Goal: Task Accomplishment & Management: Manage account settings

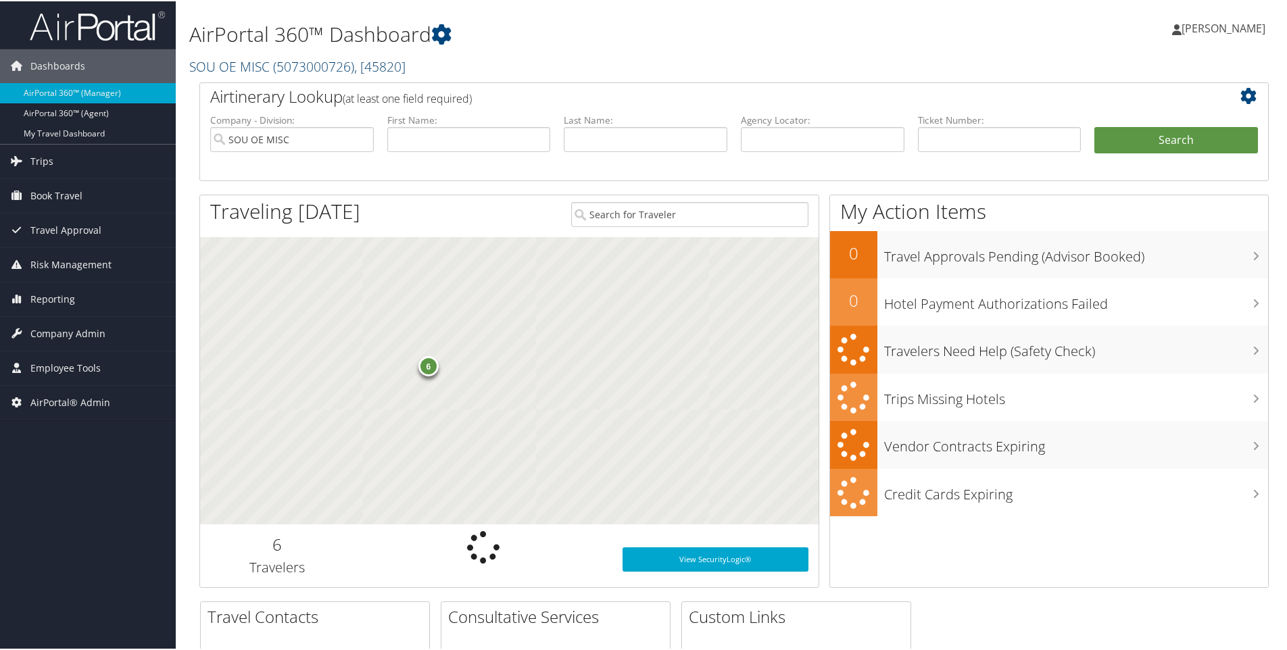
click at [204, 66] on link "SOU OE MISC ( 5073000726 ) , [ 45820 ]" at bounding box center [297, 65] width 216 height 18
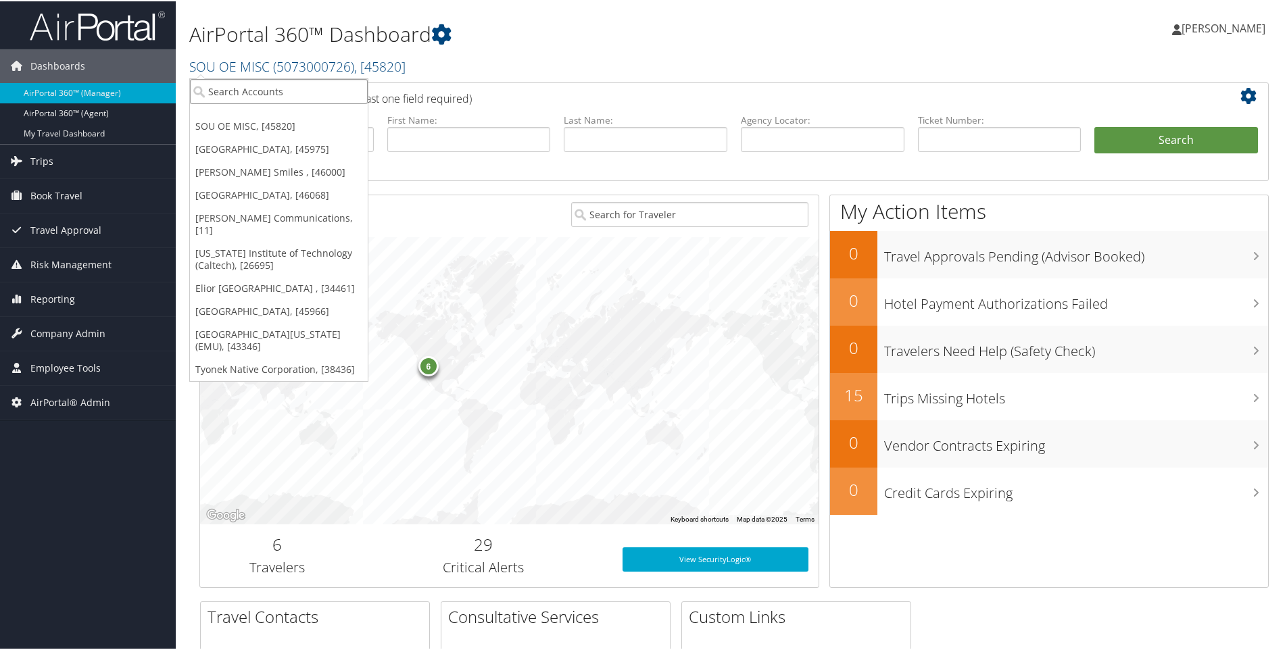
click at [209, 85] on input "search" at bounding box center [279, 90] width 178 height 25
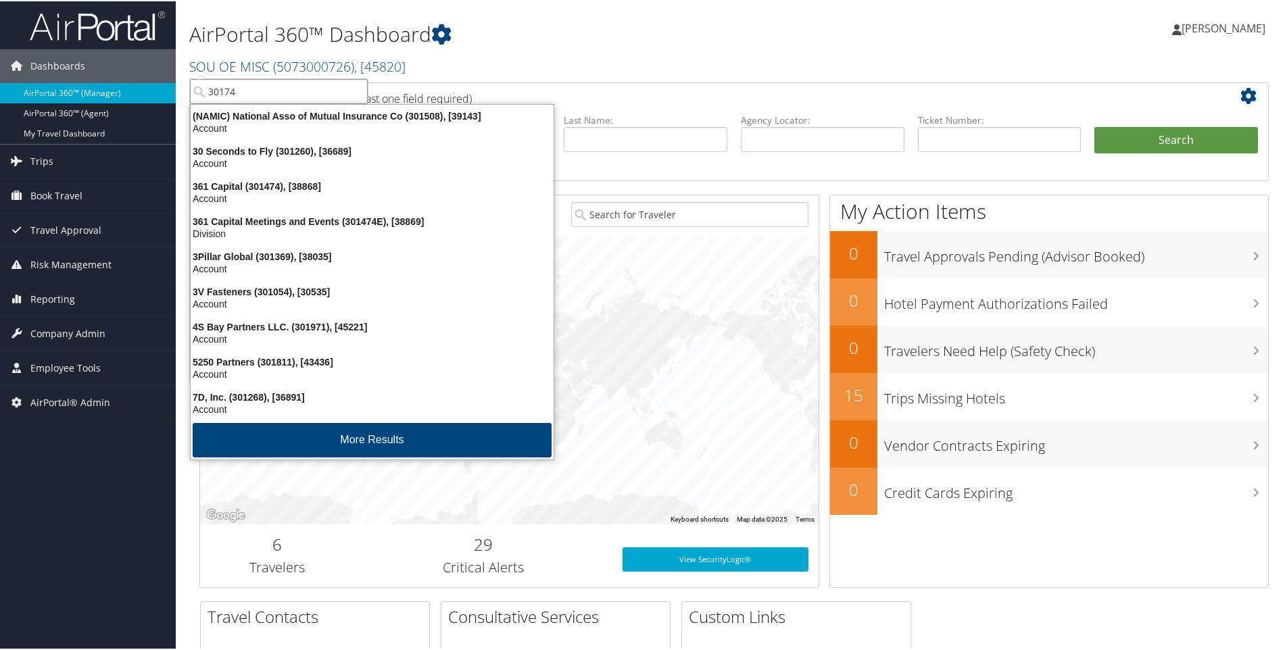
type input "301743"
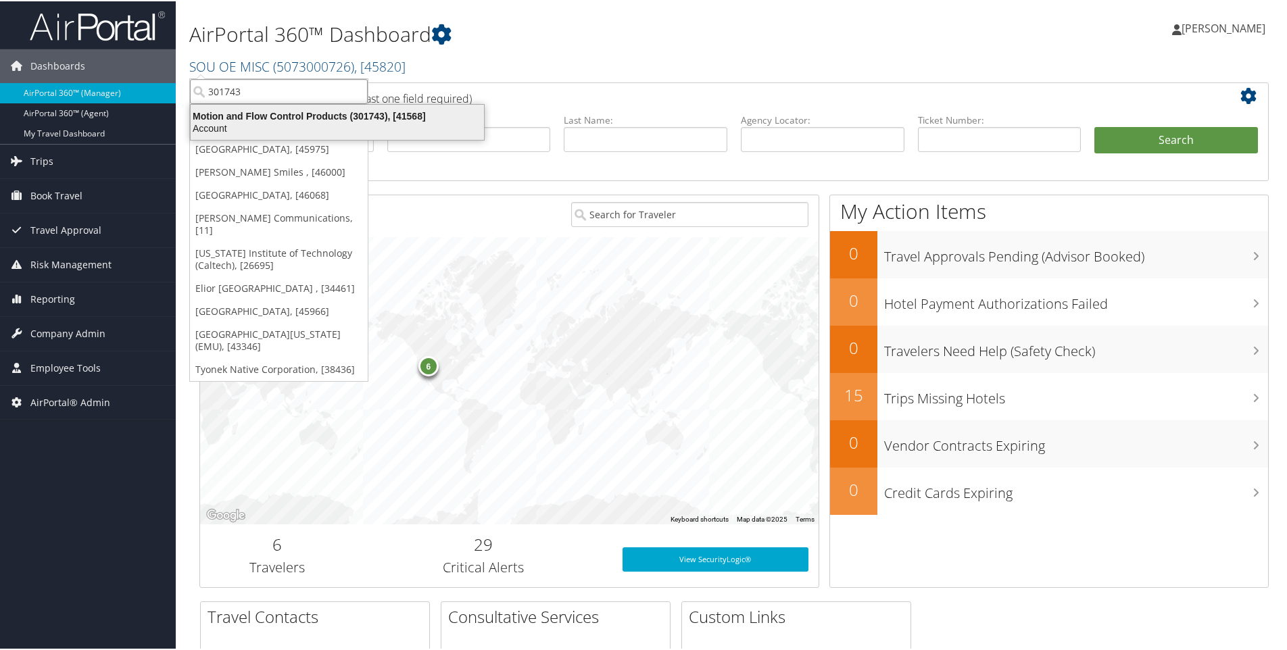
click at [300, 107] on div "Motion and Flow Control Products (301743), [41568] Account" at bounding box center [337, 120] width 289 height 31
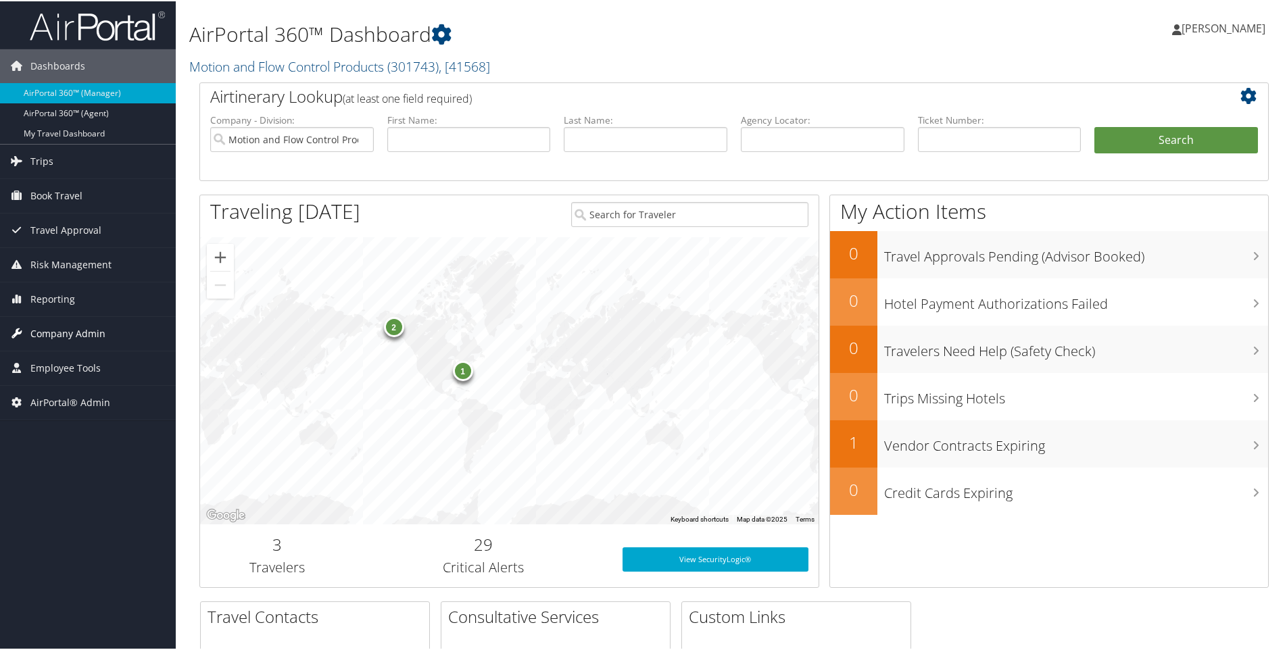
click at [51, 332] on span "Company Admin" at bounding box center [67, 333] width 75 height 34
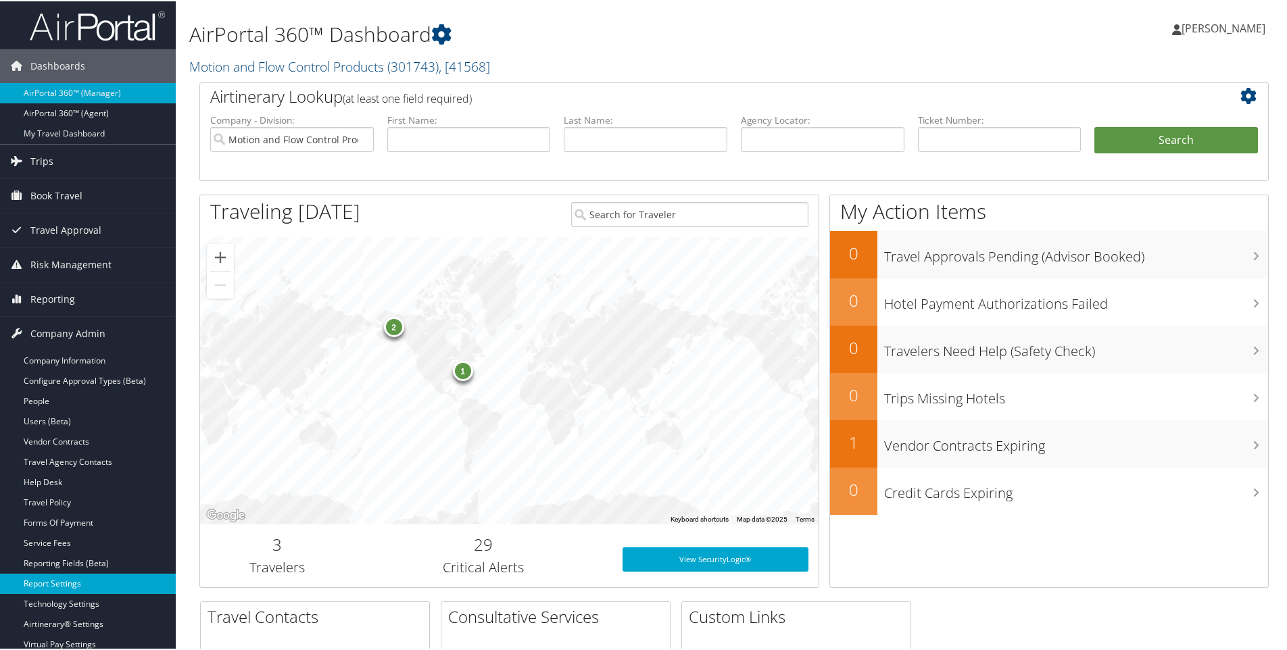
click at [40, 581] on link "Report Settings" at bounding box center [88, 583] width 176 height 20
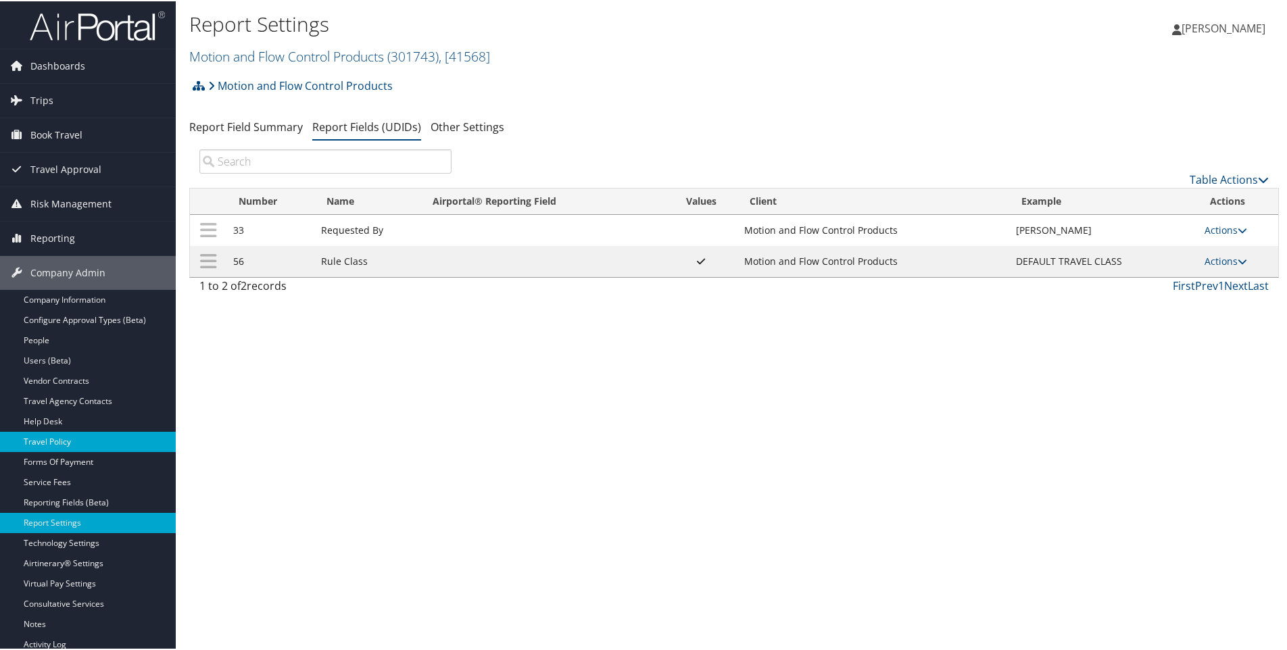
click at [58, 436] on link "Travel Policy" at bounding box center [88, 441] width 176 height 20
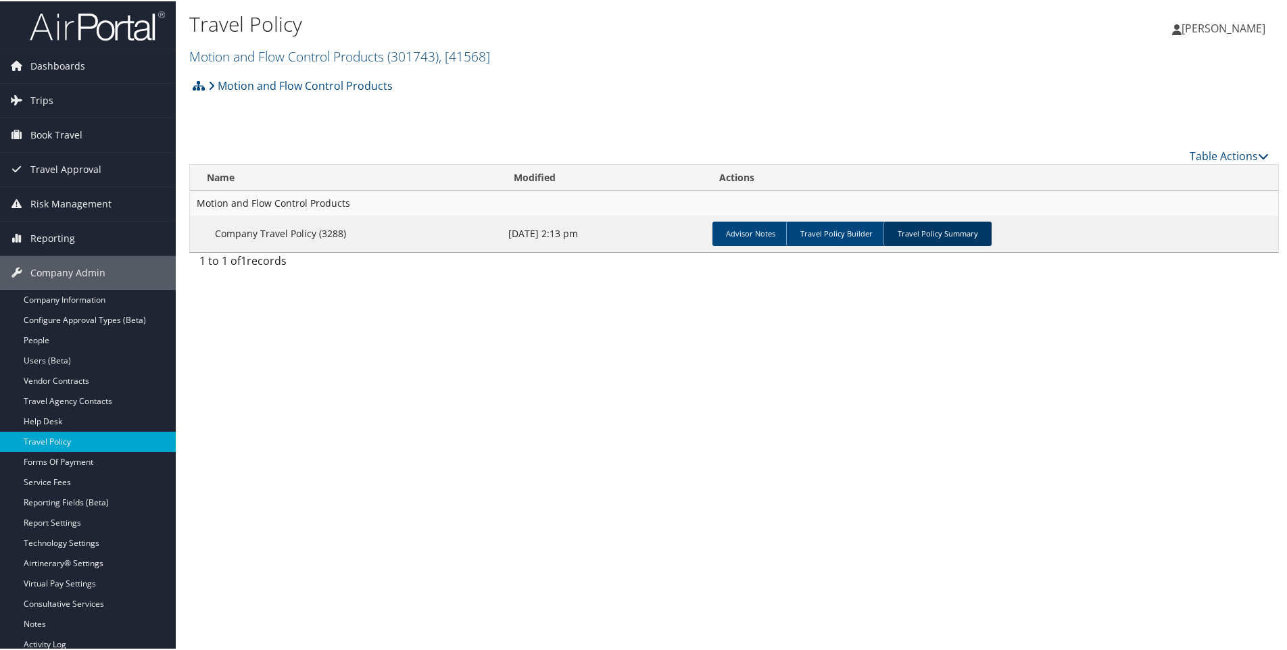
click at [916, 232] on link "Travel Policy Summary" at bounding box center [938, 232] width 108 height 24
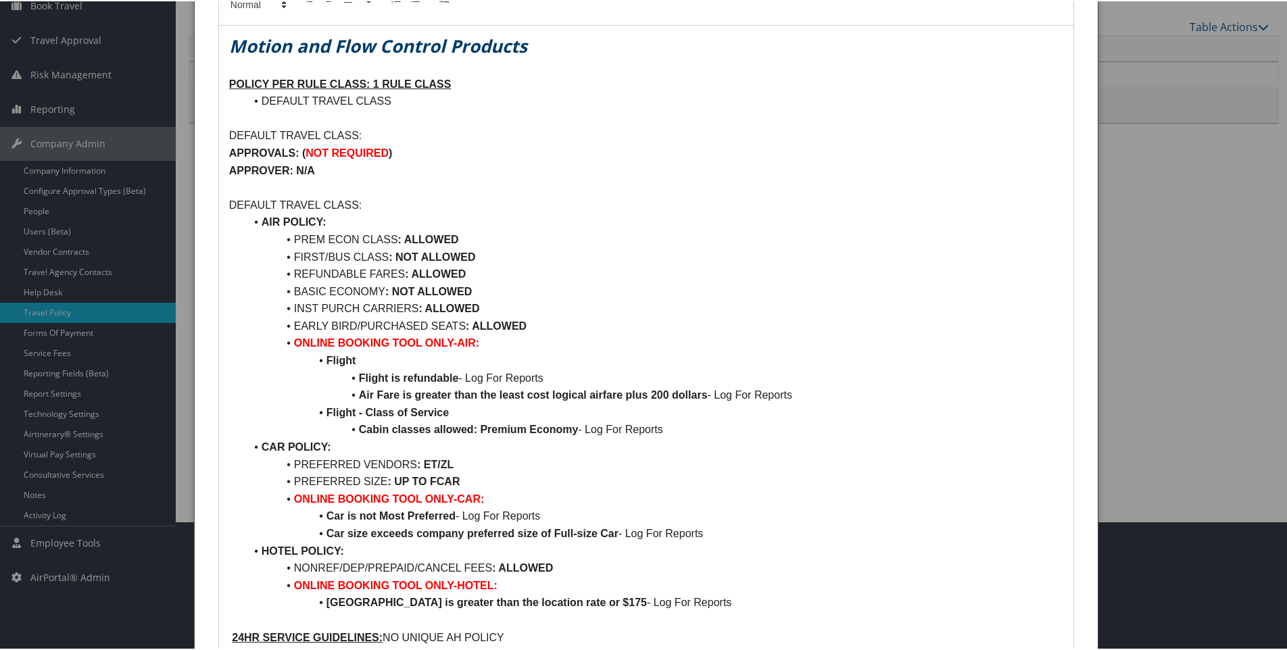
scroll to position [135, 0]
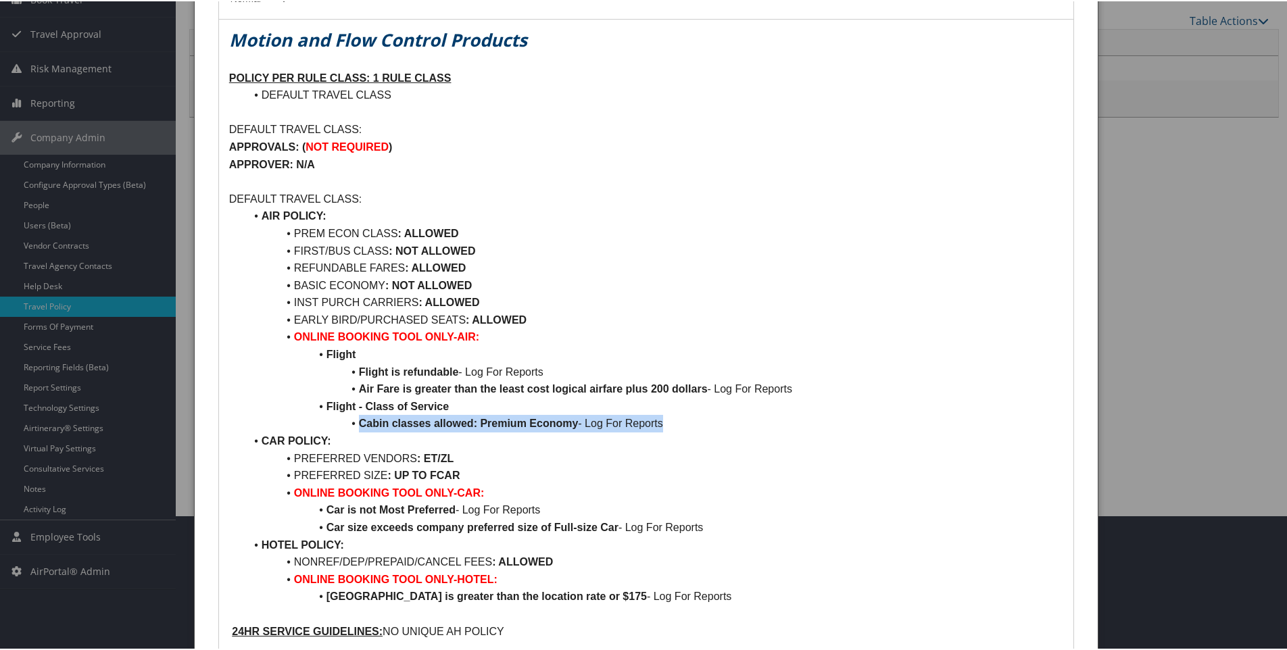
drag, startPoint x: 360, startPoint y: 425, endPoint x: 667, endPoint y: 428, distance: 307.7
click at [667, 428] on li "Cabin classes allowed: Premium Economy - Log For Reports" at bounding box center [654, 423] width 818 height 18
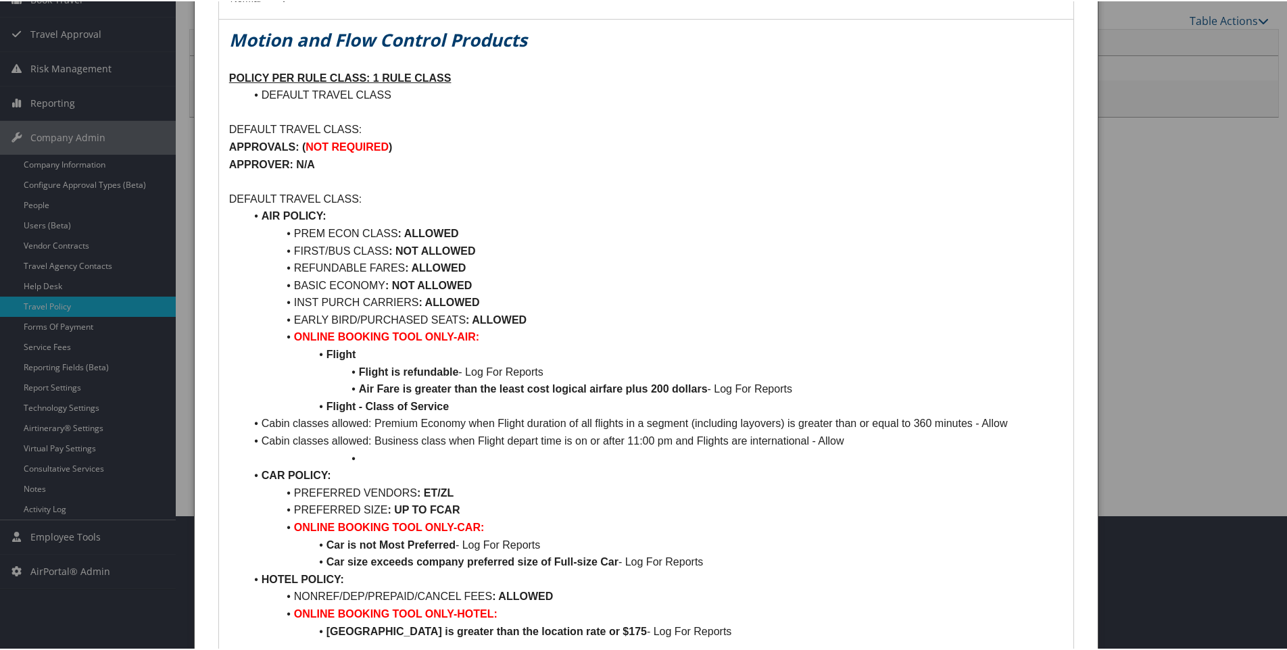
scroll to position [0, 0]
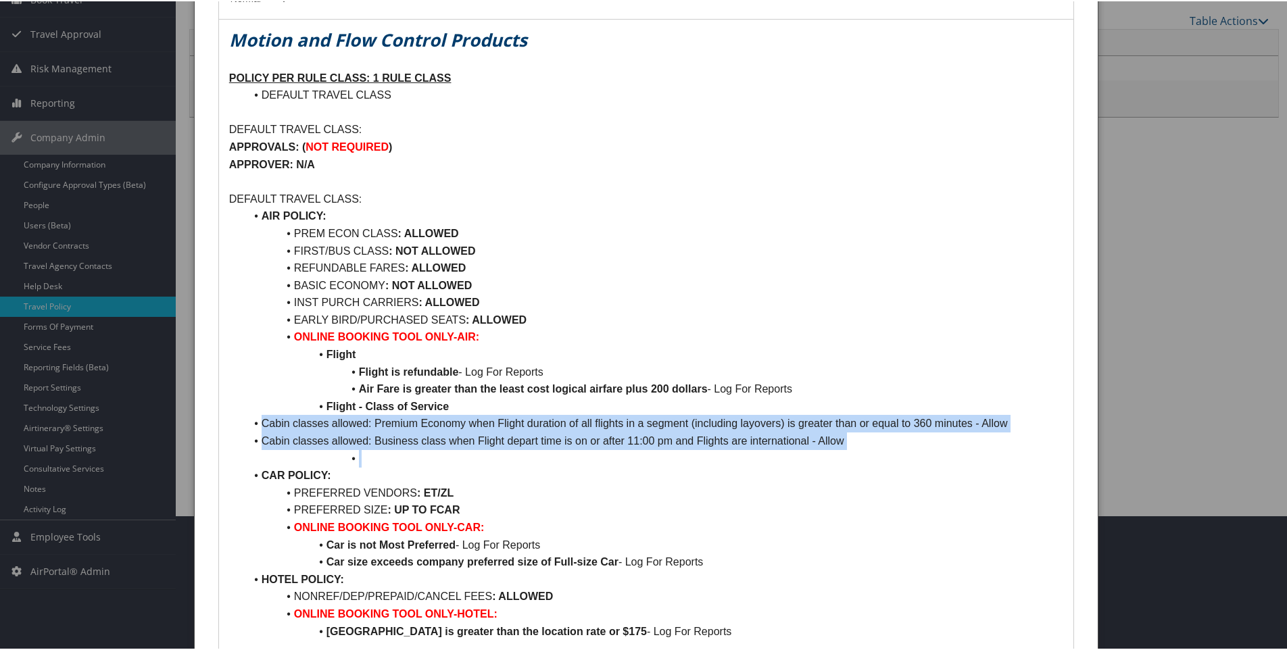
drag, startPoint x: 260, startPoint y: 423, endPoint x: 868, endPoint y: 450, distance: 608.4
click at [868, 450] on ul "AIR POLICY: PREM ECON CLASS : ALLOWED FIRST/BUS CLASS : NOT ALLOWED REFUNDABLE …" at bounding box center [646, 422] width 834 height 433
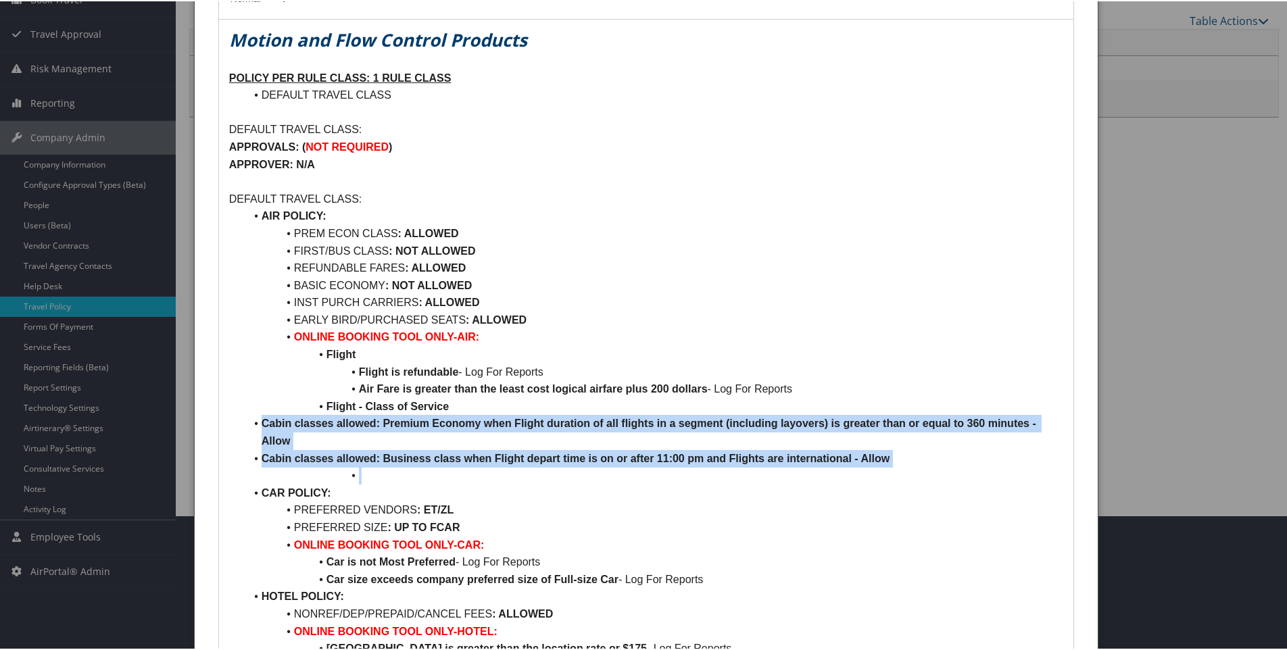
click at [259, 425] on li "Cabin classes allowed: Premium Economy when Flight duration of all flights in a…" at bounding box center [654, 431] width 818 height 34
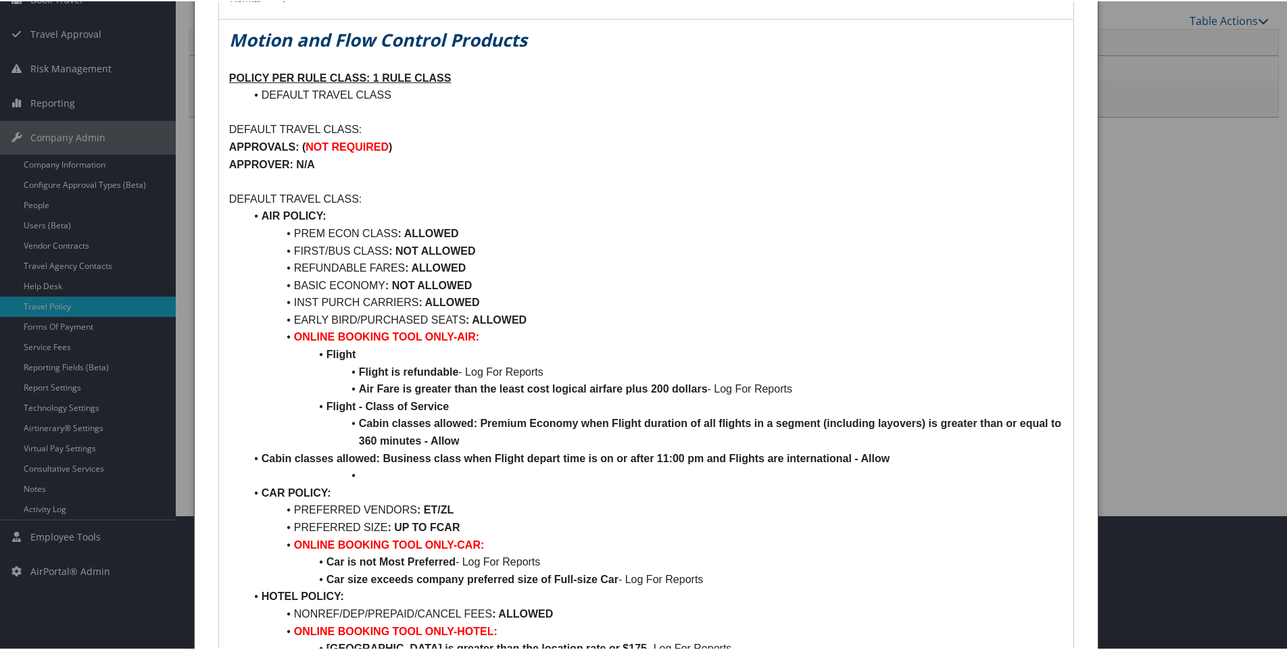
click at [259, 454] on li "Cabin classes allowed: Business class when Flight depart time is on or after 11…" at bounding box center [654, 458] width 818 height 18
click at [372, 486] on li "CAR POLICY:" at bounding box center [654, 492] width 818 height 18
click at [365, 477] on li at bounding box center [654, 475] width 818 height 18
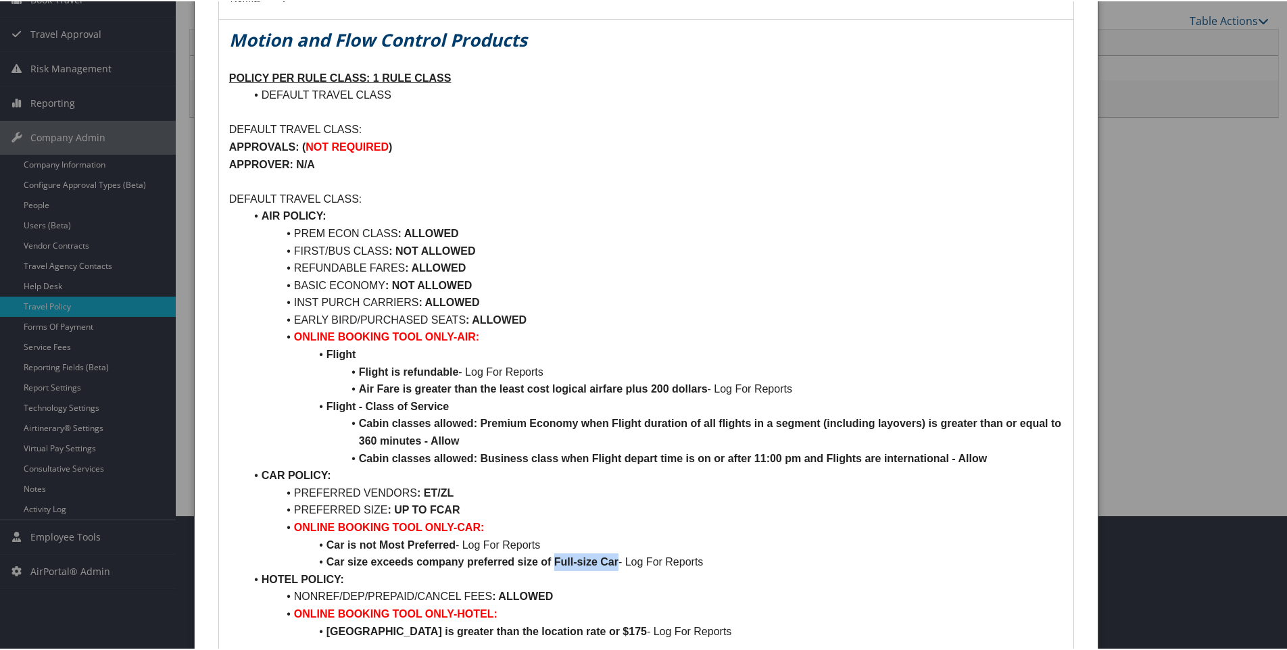
drag, startPoint x: 554, startPoint y: 561, endPoint x: 619, endPoint y: 561, distance: 64.2
click at [619, 561] on strong "Car size exceeds company preferred size of Full-size Car" at bounding box center [473, 560] width 292 height 11
drag, startPoint x: 555, startPoint y: 561, endPoint x: 637, endPoint y: 559, distance: 81.8
click at [637, 559] on li "Car size exceeds company preferred size of Intermediate Car - Log For Reports" at bounding box center [654, 561] width 818 height 18
click at [433, 509] on strong ": UP TO FCAR" at bounding box center [423, 508] width 72 height 11
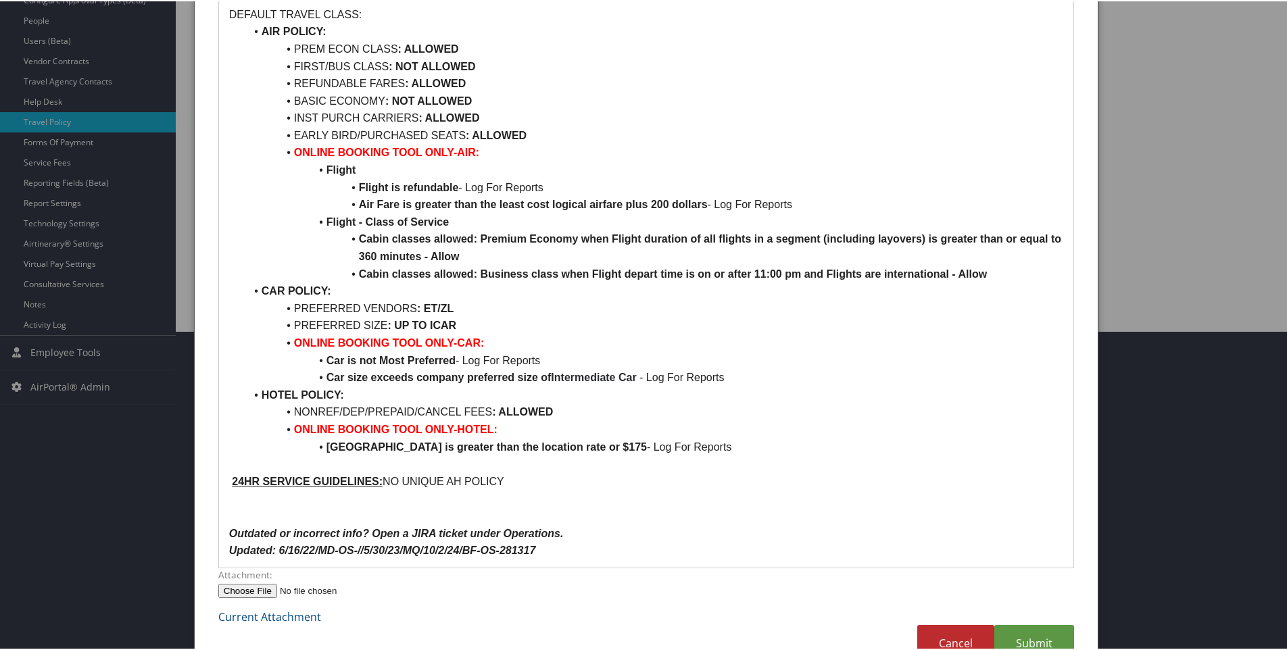
scroll to position [358, 0]
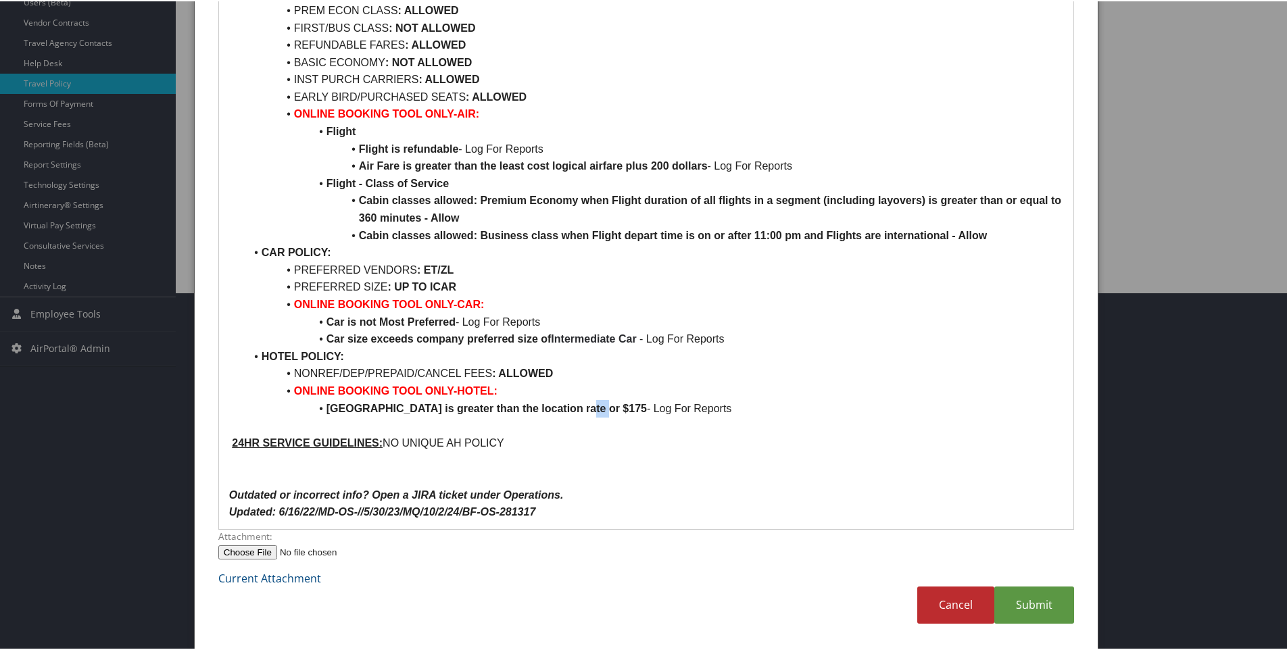
drag, startPoint x: 568, startPoint y: 404, endPoint x: 583, endPoint y: 405, distance: 14.9
click at [583, 405] on strong "[GEOGRAPHIC_DATA] is greater than the location rate or $175" at bounding box center [487, 407] width 321 height 11
click at [556, 369] on li "NONREF/DEP/PREPAID/CANCEL FEES : ALLOWED" at bounding box center [654, 373] width 818 height 18
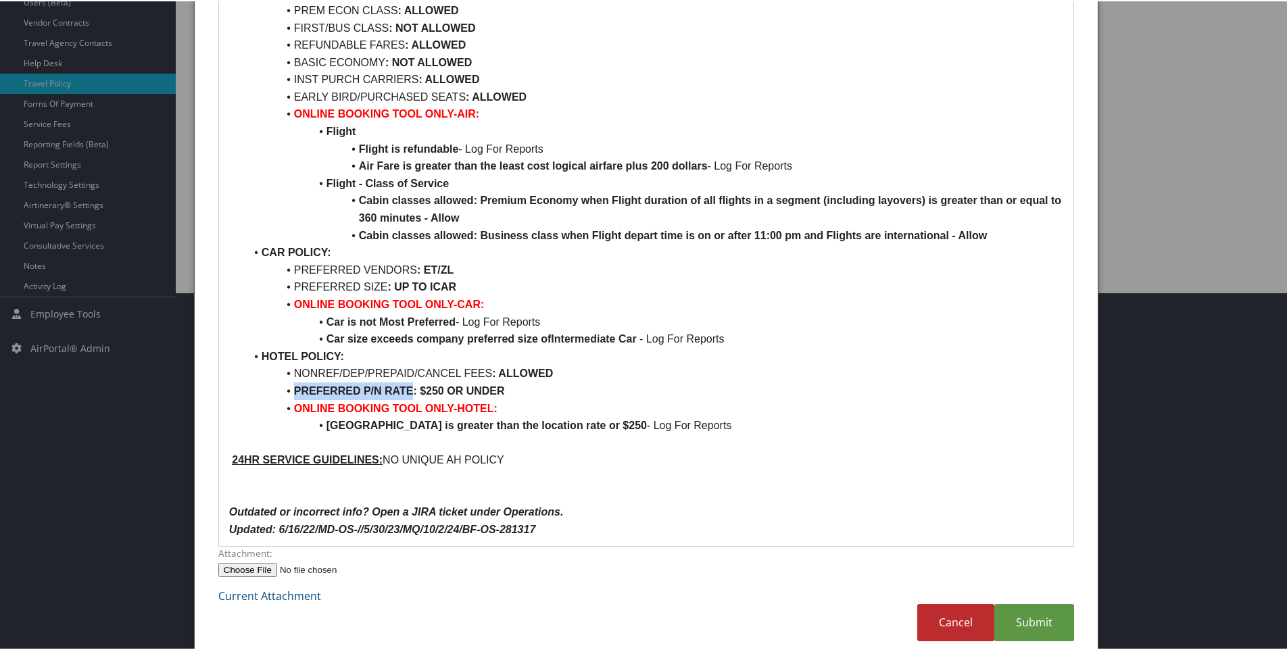
drag, startPoint x: 295, startPoint y: 387, endPoint x: 412, endPoint y: 387, distance: 116.3
click at [412, 387] on strong "PREFERRED P/N RATE: $250 OR UNDER" at bounding box center [399, 389] width 211 height 11
click at [763, 448] on p at bounding box center [646, 442] width 834 height 18
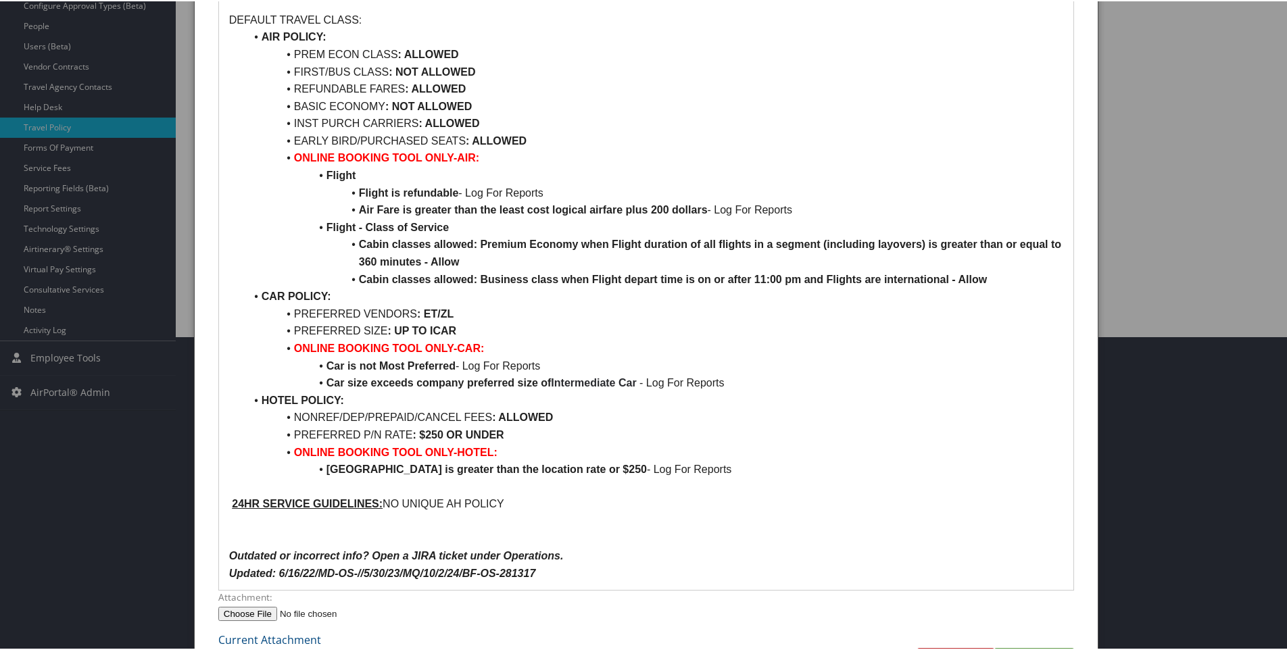
scroll to position [291, 0]
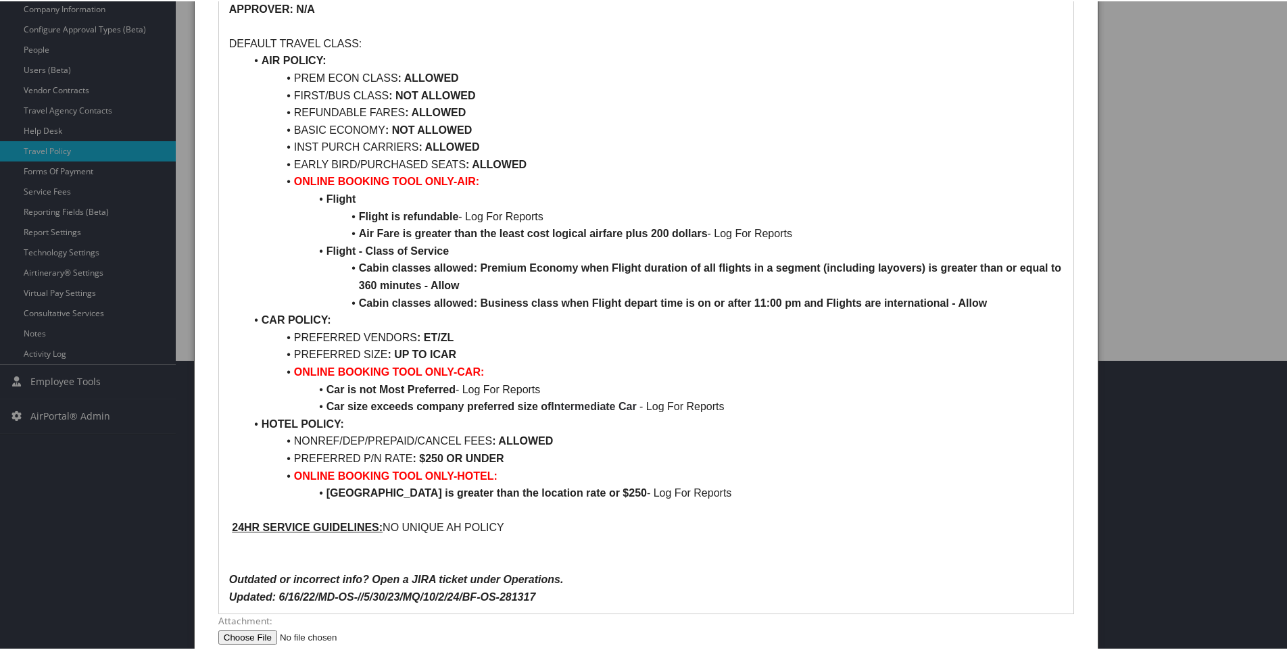
click at [323, 91] on li "FIRST/BUS CLASS : NOT ALLOWED" at bounding box center [654, 95] width 818 height 18
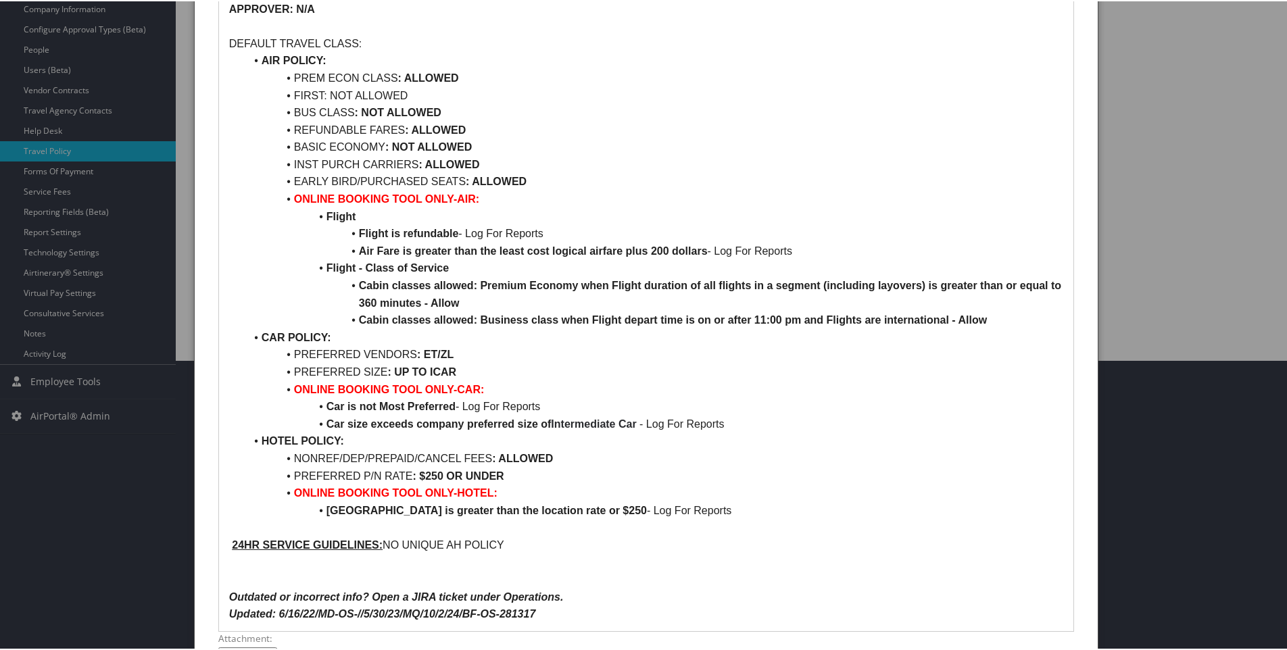
click at [314, 112] on li "BUS CLASS : NOT ALLOWED" at bounding box center [654, 112] width 818 height 18
drag, startPoint x: 385, startPoint y: 111, endPoint x: 475, endPoint y: 110, distance: 89.3
click at [475, 110] on li "BUSINESS CLASS : NOT ALLOWED" at bounding box center [654, 112] width 818 height 18
click at [474, 110] on strong "NOT ALLOWED" at bounding box center [434, 110] width 80 height 11
drag, startPoint x: 385, startPoint y: 110, endPoint x: 471, endPoint y: 113, distance: 86.6
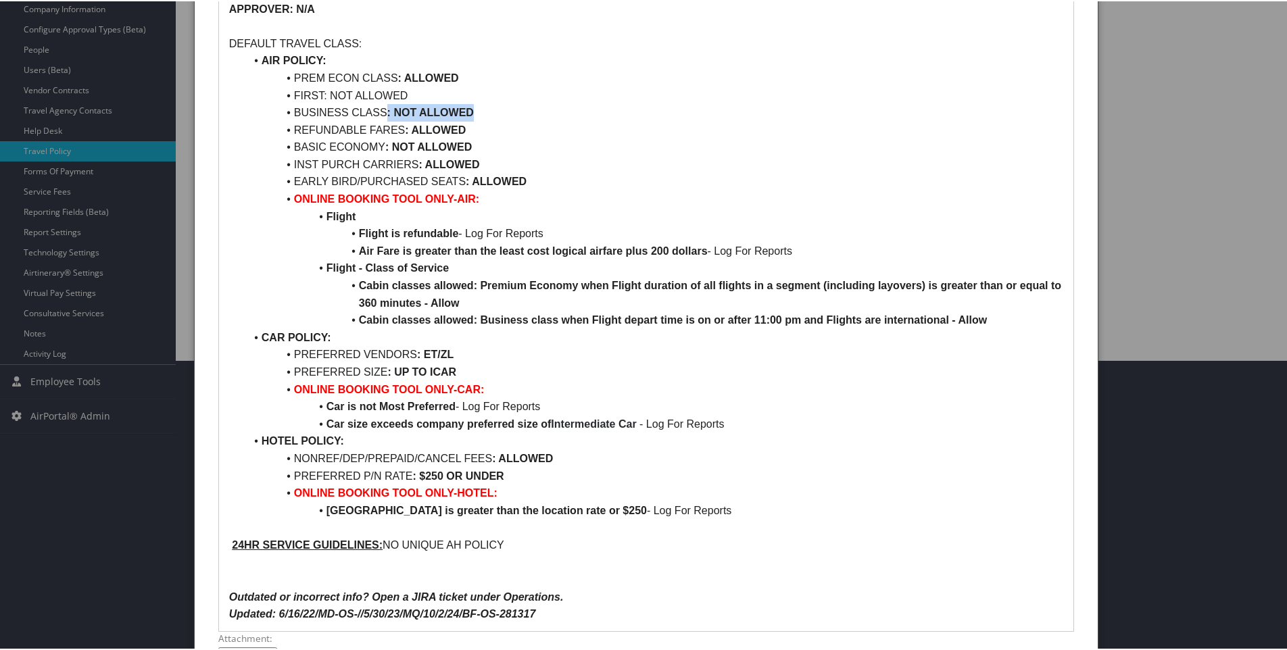
click at [471, 113] on li "BUSINESS CLASS : NOT ALLOWED" at bounding box center [654, 112] width 818 height 18
copy li ": NOT ALLOWED"
drag, startPoint x: 322, startPoint y: 91, endPoint x: 411, endPoint y: 91, distance: 89.3
click at [411, 91] on li "FIRST: NOT ALLOWED" at bounding box center [654, 95] width 818 height 18
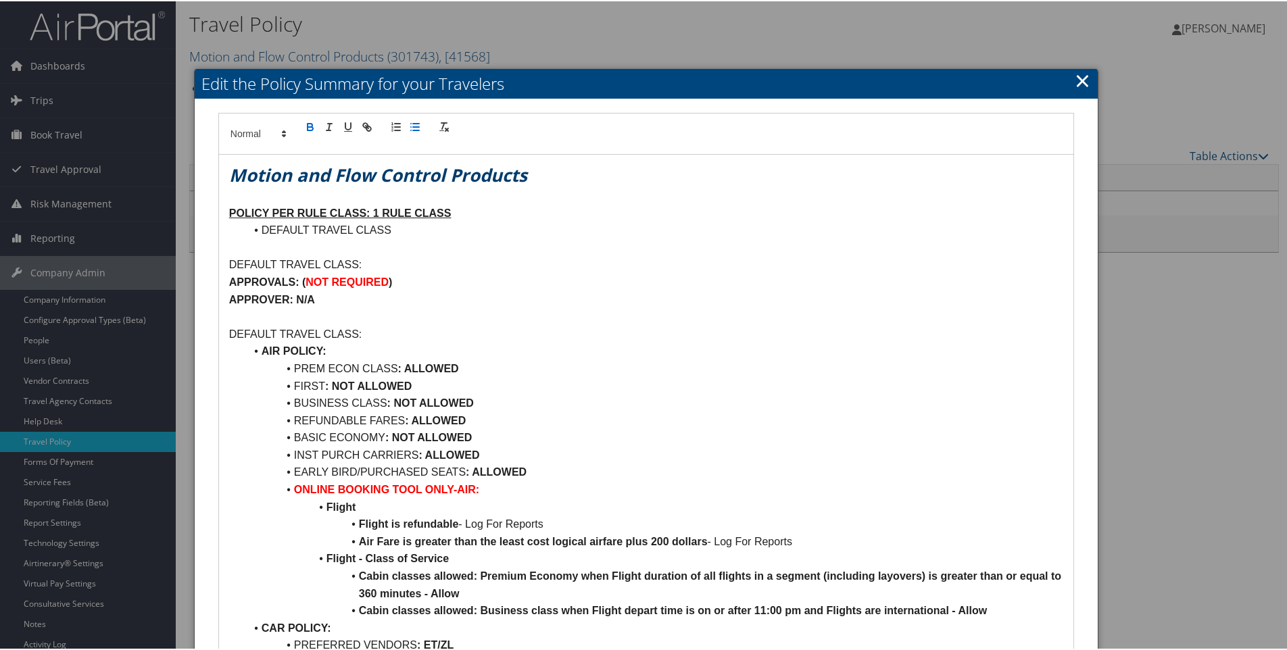
click at [325, 383] on strong ":" at bounding box center [326, 384] width 3 height 11
drag, startPoint x: 396, startPoint y: 402, endPoint x: 417, endPoint y: 400, distance: 21.7
click at [417, 400] on strong "NOT ALLOWED" at bounding box center [434, 401] width 80 height 11
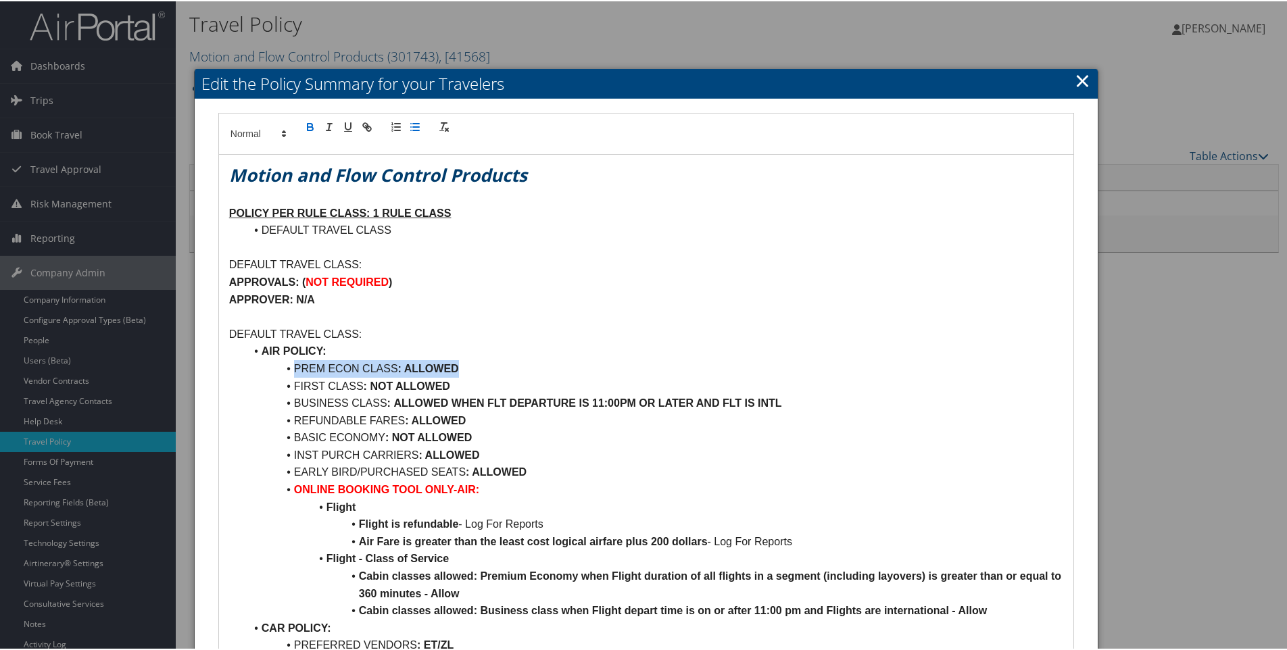
drag, startPoint x: 293, startPoint y: 363, endPoint x: 462, endPoint y: 360, distance: 168.4
click at [462, 360] on li "PREM ECON CLASS : ALLOWED" at bounding box center [654, 368] width 818 height 18
copy li "PREM ECON CLASS : ALLOWED"
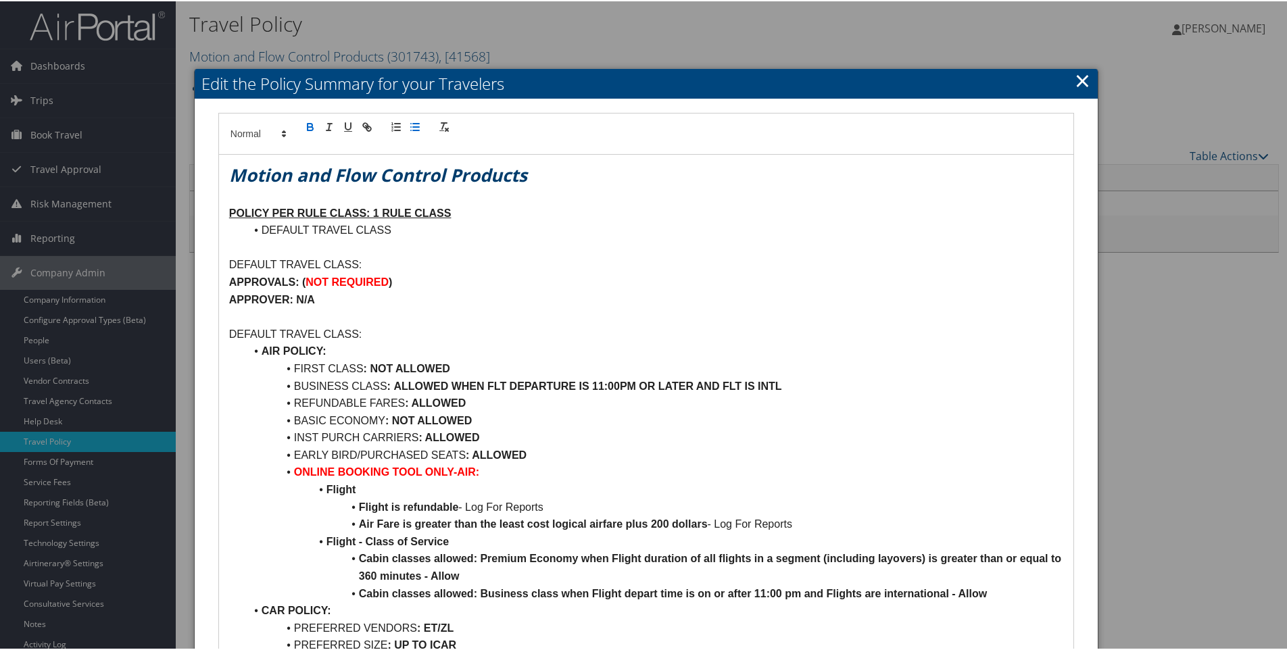
click at [786, 379] on li "BUSINESS CLASS : ALLOWED WHEN FLT DEPARTURE IS 11:00PM OR LATER AND FLT IS INTL" at bounding box center [654, 386] width 818 height 18
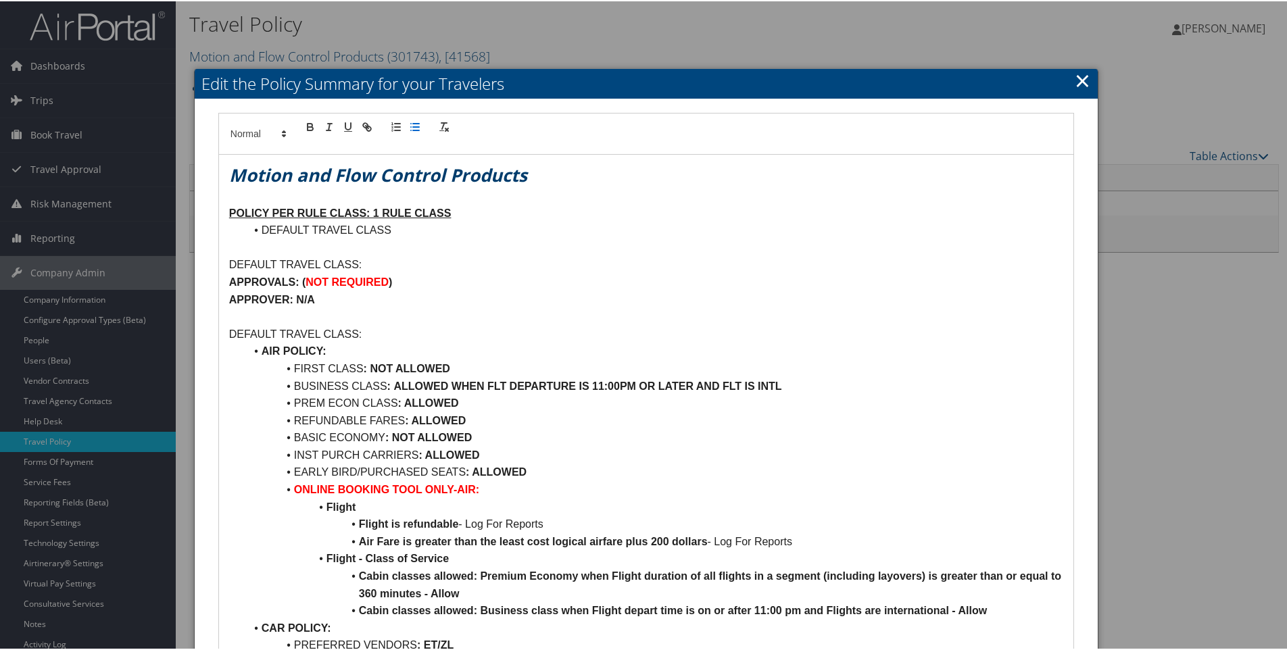
click at [462, 398] on li "PREM ECON CLASS : ALLOWED" at bounding box center [654, 403] width 818 height 18
click at [725, 402] on strong ": ALLOWED WHEN FLT DURATION (INCLUDING LAYOVERS) IS OVER 6HRS" at bounding box center [592, 401] width 389 height 11
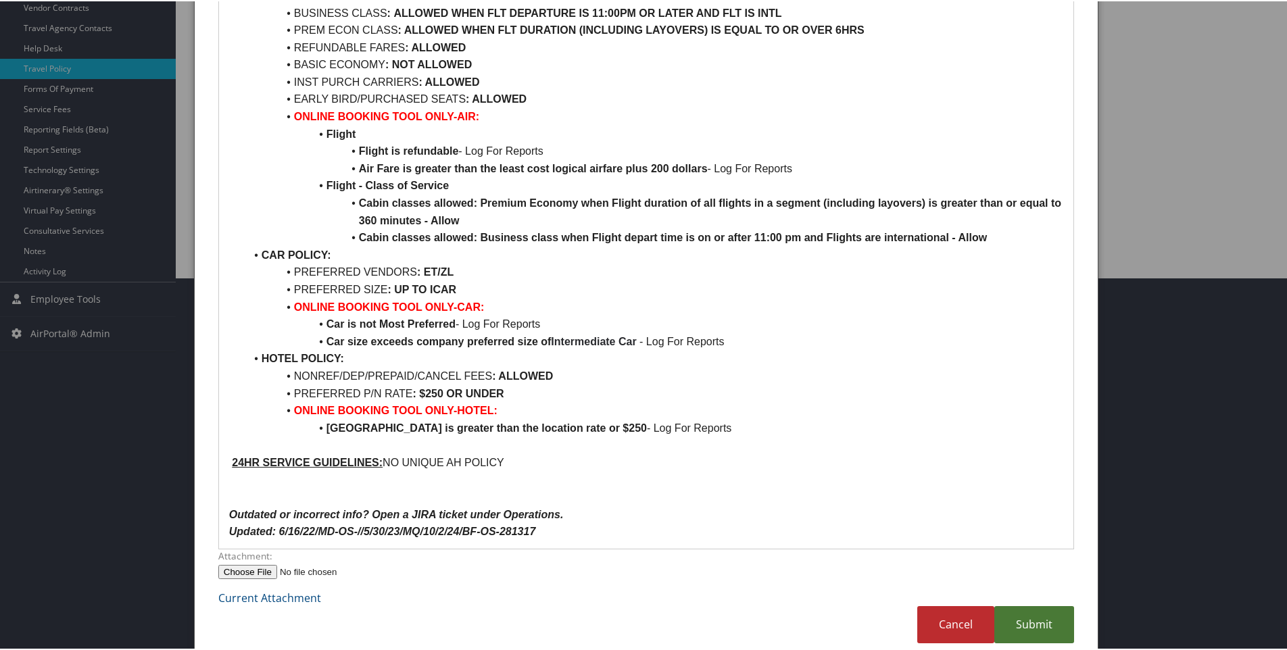
scroll to position [393, 0]
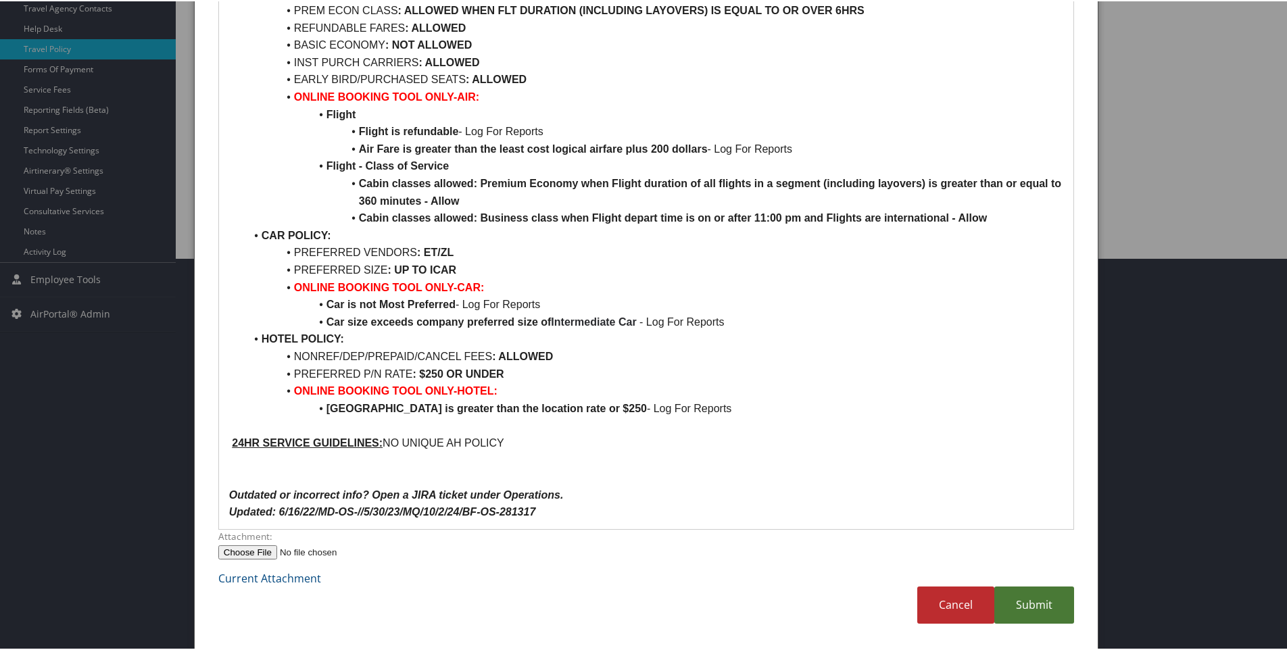
click at [1026, 605] on link "Submit" at bounding box center [1035, 604] width 80 height 37
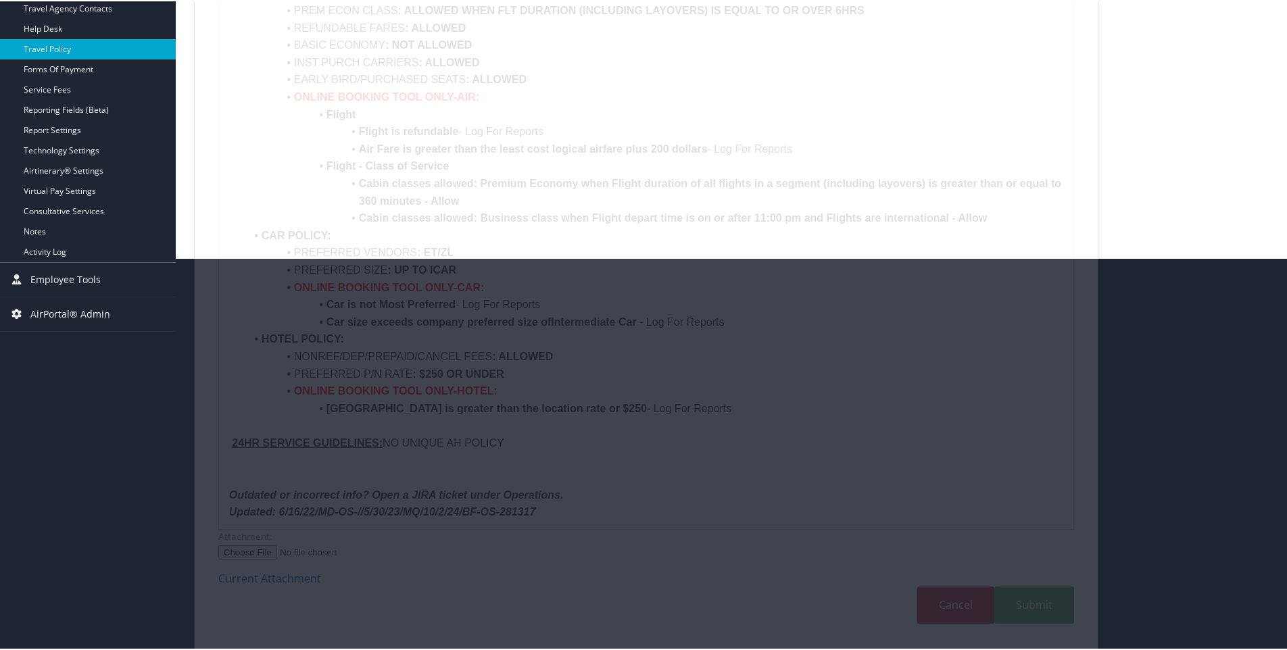
scroll to position [73, 0]
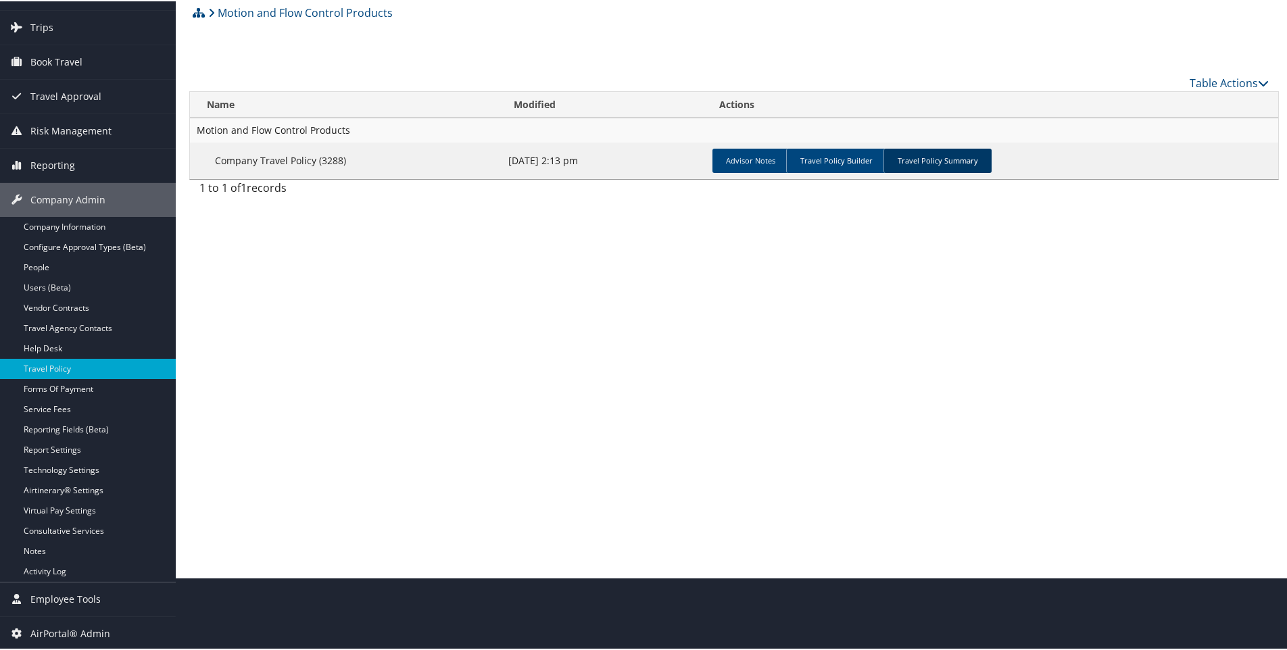
click at [943, 157] on link "Travel Policy Summary" at bounding box center [938, 159] width 108 height 24
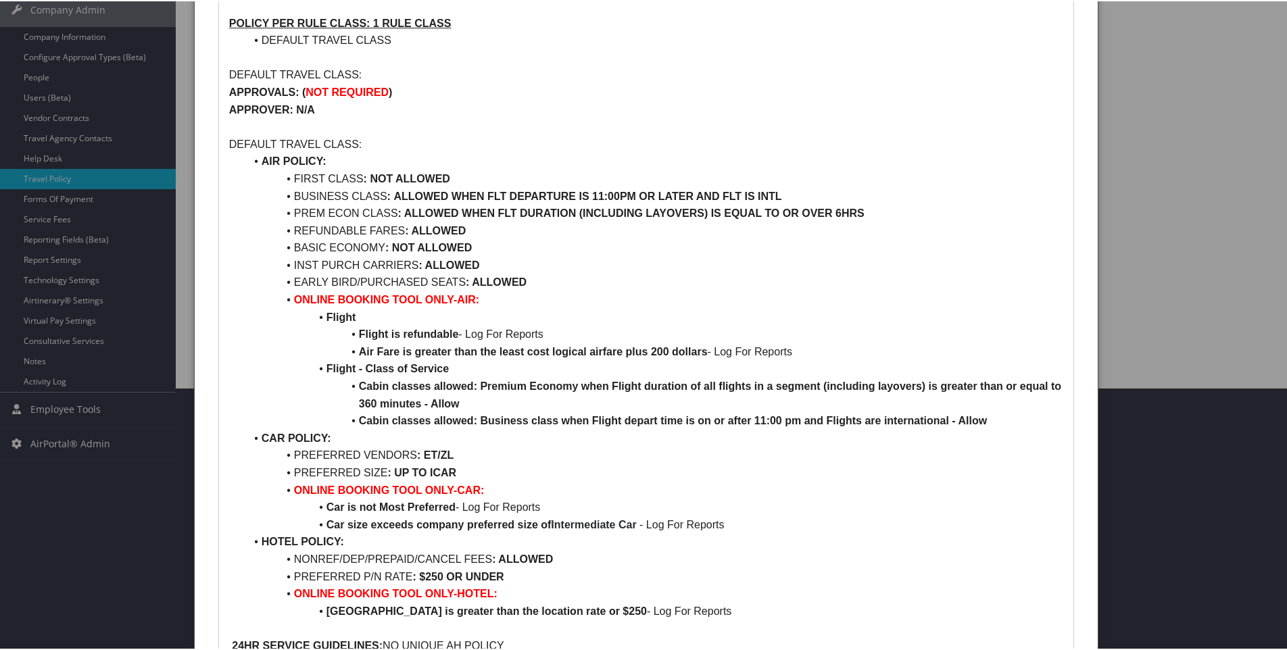
scroll to position [258, 0]
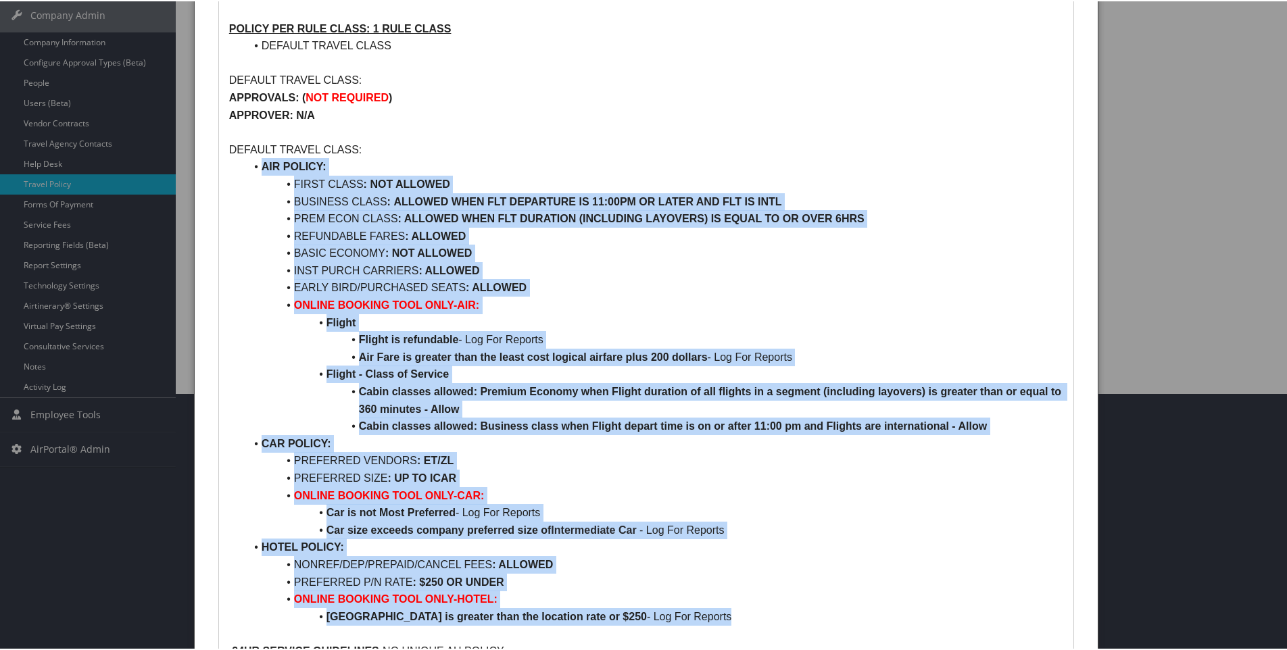
drag, startPoint x: 260, startPoint y: 164, endPoint x: 740, endPoint y: 611, distance: 655.5
click at [740, 611] on ul "AIR POLICY: FIRST CLASS : NOT ALLOWED BUSINESS CLASS : ALLOWED WHEN FLT DEPARTU…" at bounding box center [646, 390] width 834 height 467
copy ul "LOR IPSUMD: SITAM CONSE : ADI ELITSED DOEIUSMO TEMPO : INCIDID UTLA ETD MAGNAAL…"
